Goal: Task Accomplishment & Management: Complete application form

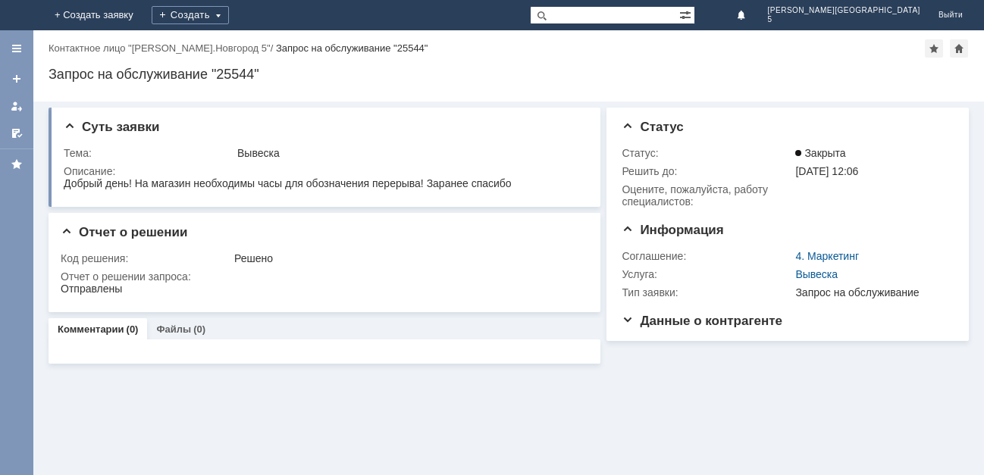
click at [18, 15] on img at bounding box center [18, 15] width 0 height 0
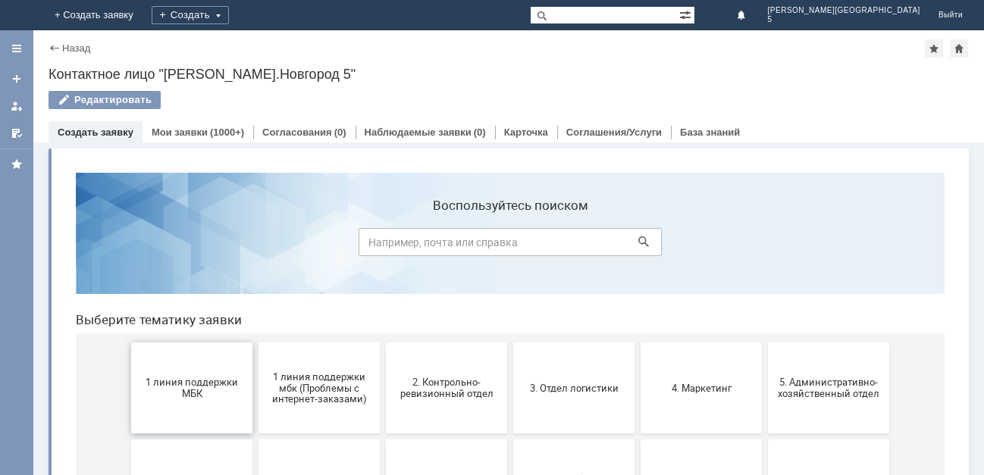
click at [189, 384] on span "1 линия поддержки МБК" at bounding box center [192, 388] width 112 height 23
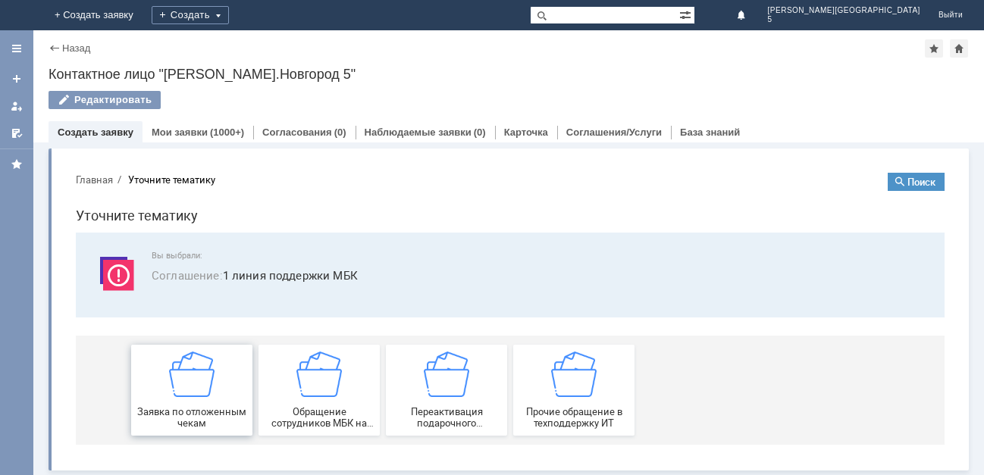
click at [196, 392] on img at bounding box center [191, 374] width 45 height 45
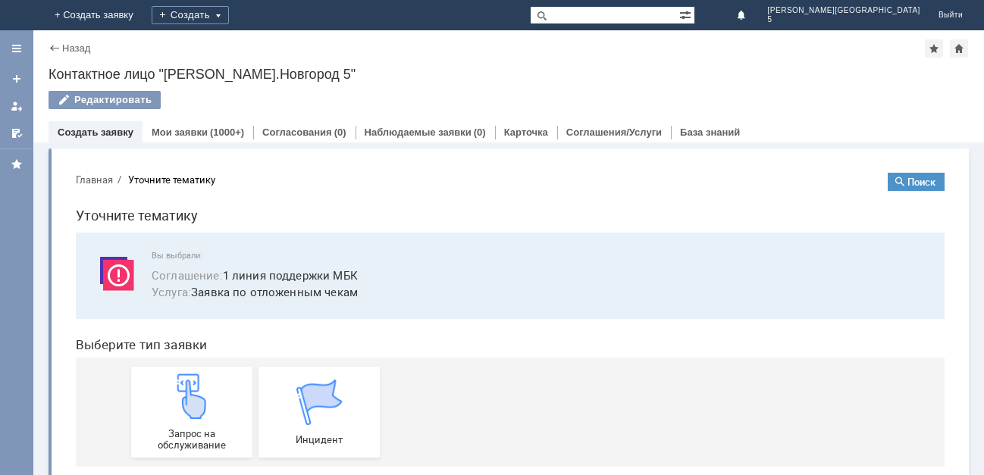
click at [195, 396] on img at bounding box center [191, 396] width 45 height 45
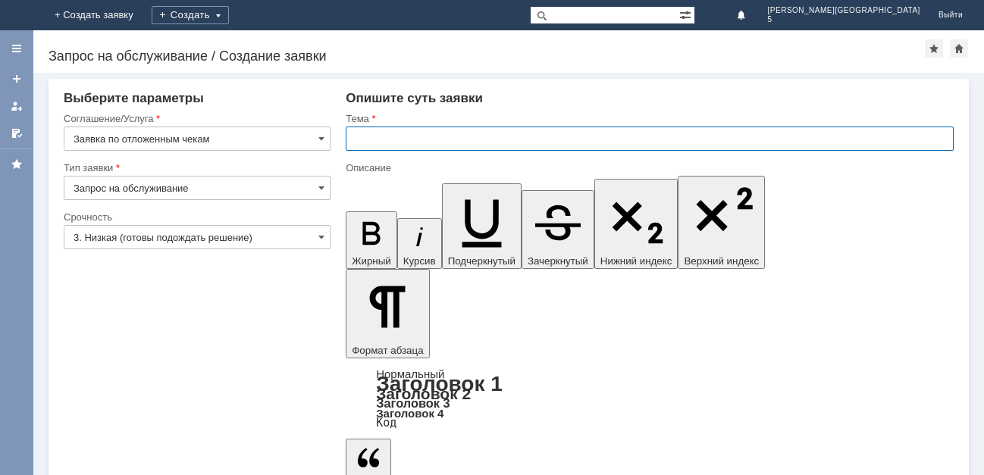
click at [405, 139] on input "text" at bounding box center [650, 139] width 608 height 24
type input "отл чек 19.09.25"
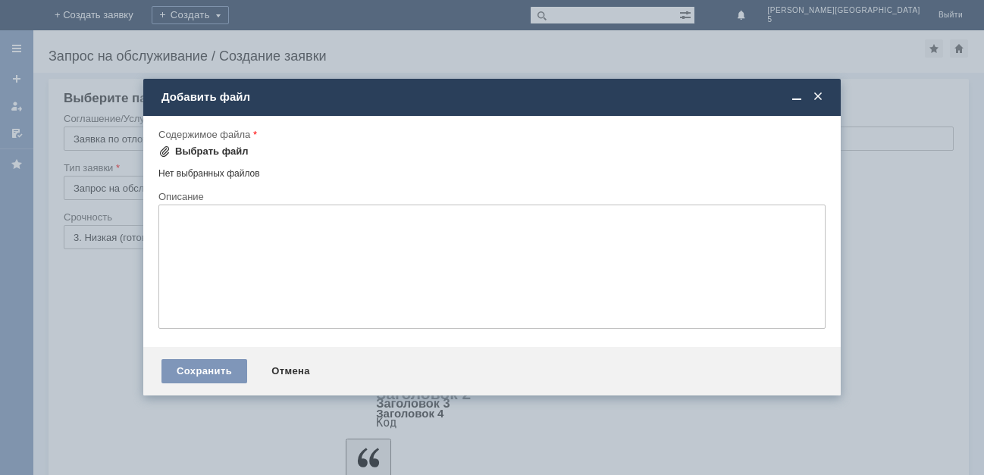
click at [213, 152] on div "Выбрать файл" at bounding box center [212, 152] width 74 height 12
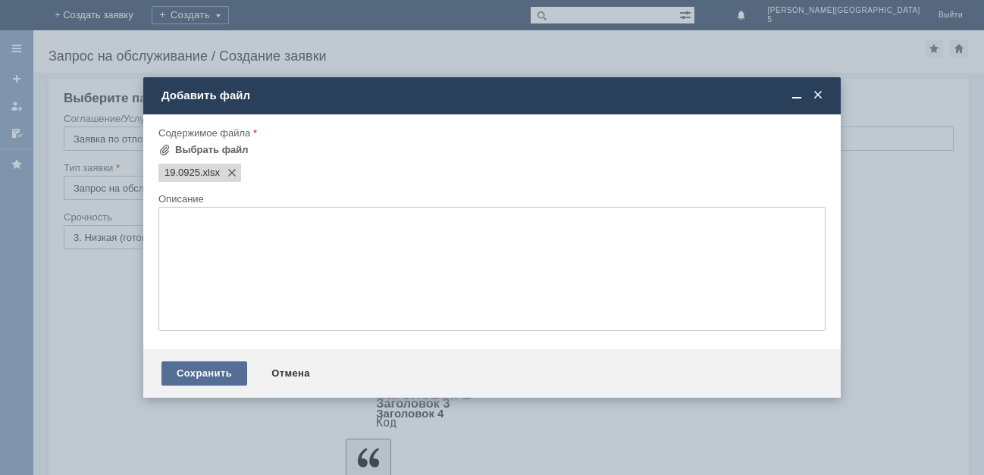
click at [199, 363] on div "Сохранить" at bounding box center [204, 374] width 86 height 24
